Goal: Navigation & Orientation: Find specific page/section

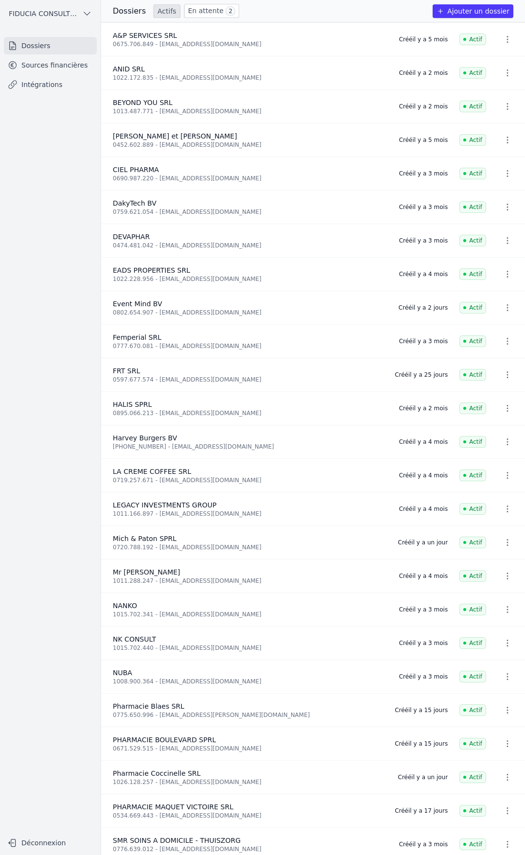
click at [71, 61] on link "Sources financières" at bounding box center [50, 64] width 93 height 17
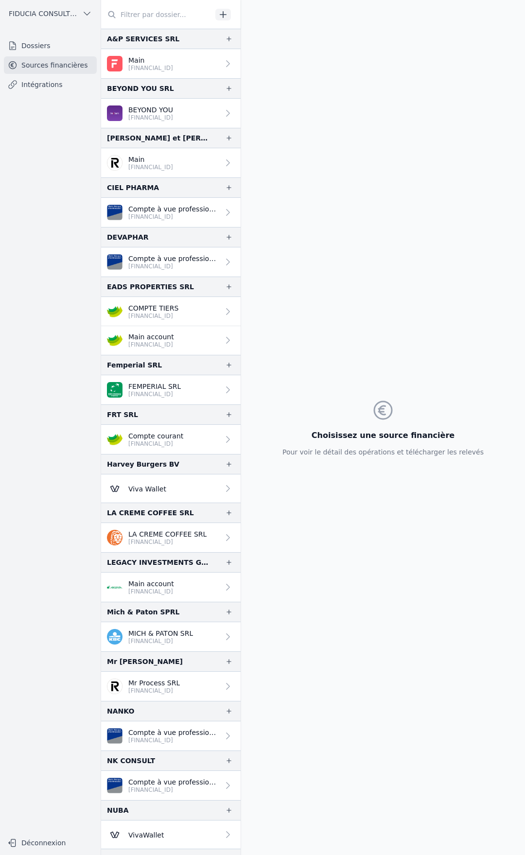
click at [75, 44] on link "Dossiers" at bounding box center [50, 45] width 93 height 17
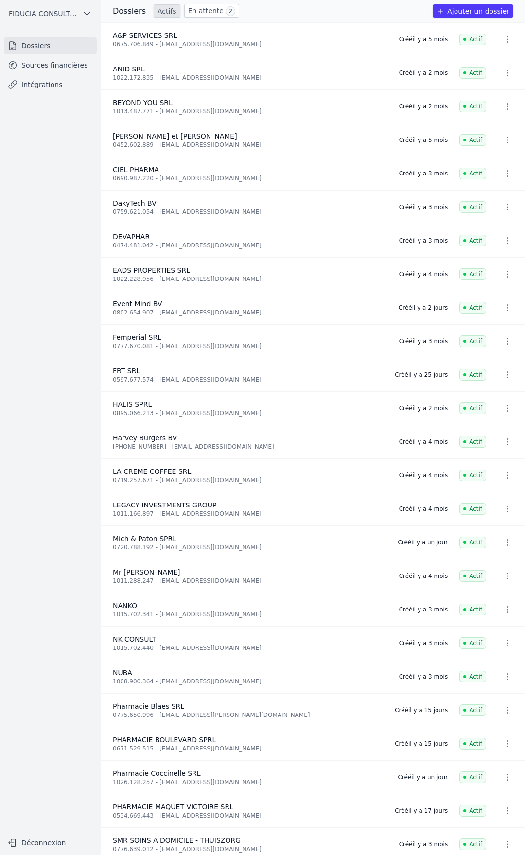
click at [185, 10] on link "En attente 2" at bounding box center [211, 11] width 55 height 14
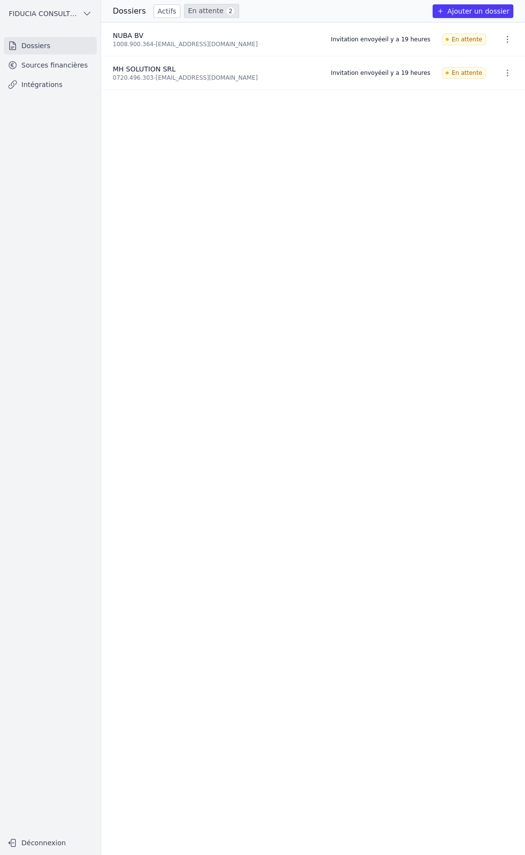
click at [159, 10] on link "Actifs" at bounding box center [167, 11] width 27 height 14
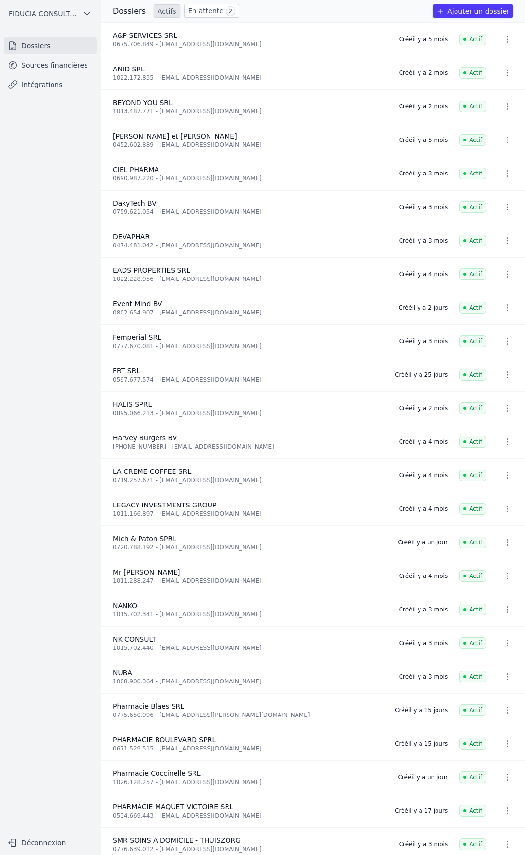
click at [38, 56] on ul "Dossiers Sources financières Intégrations" at bounding box center [50, 65] width 93 height 56
click at [45, 64] on link "Sources financières" at bounding box center [50, 64] width 93 height 17
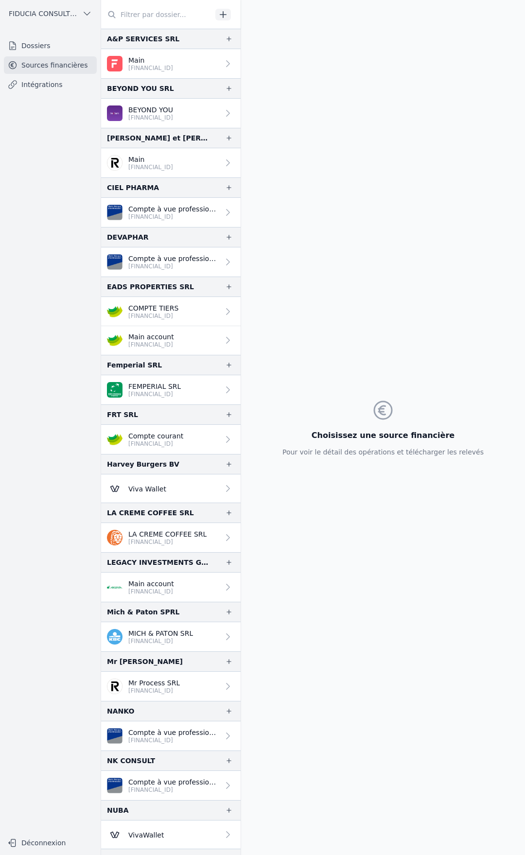
click at [35, 34] on div "FIDUCIA CONSULTING SRL Dossiers Sources financières Intégrations Déconnexion" at bounding box center [50, 427] width 101 height 855
click at [38, 36] on div "FIDUCIA CONSULTING SRL Dossiers Sources financières Intégrations Déconnexion" at bounding box center [50, 427] width 101 height 855
click at [48, 47] on link "Dossiers" at bounding box center [50, 45] width 93 height 17
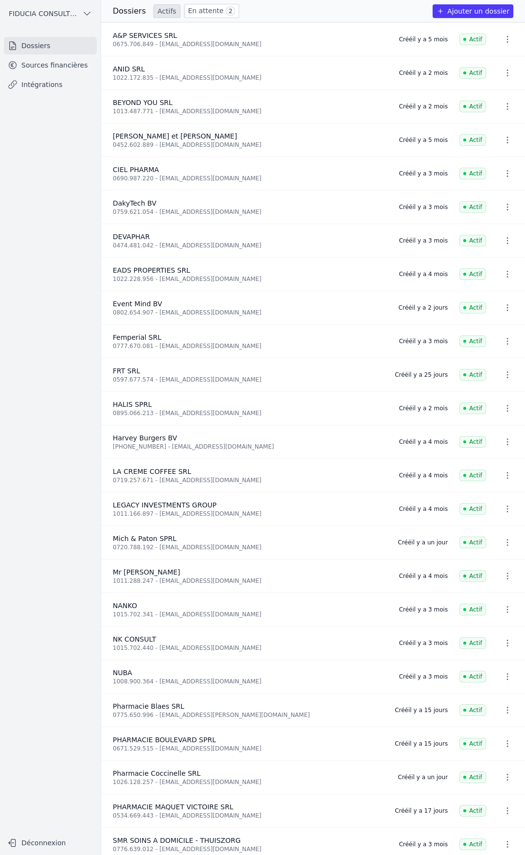
click at [502, 308] on icon "button" at bounding box center [507, 308] width 10 height 10
click at [499, 308] on div at bounding box center [262, 427] width 525 height 855
click at [57, 67] on link "Sources financières" at bounding box center [50, 64] width 93 height 17
